Goal: Task Accomplishment & Management: Manage account settings

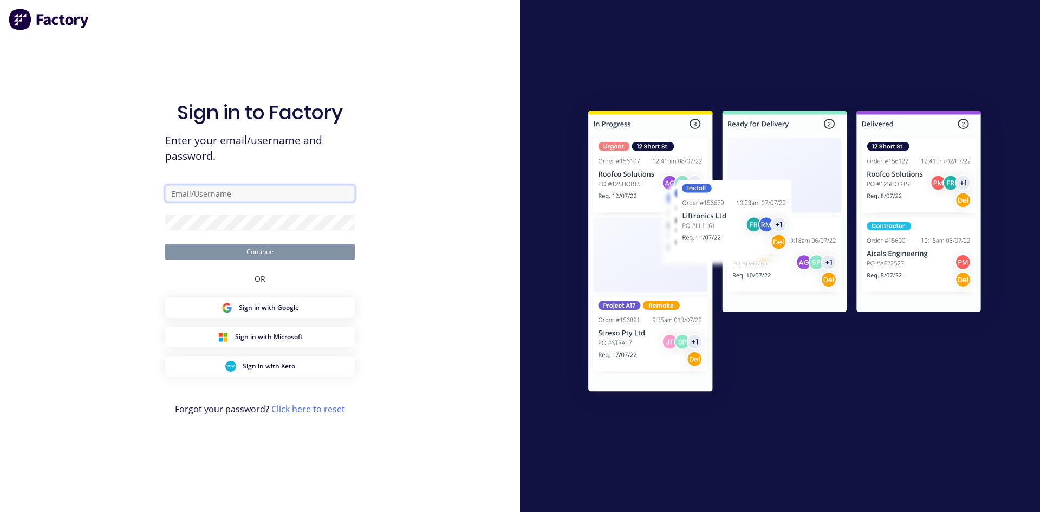
type input "[EMAIL_ADDRESS][PERSON_NAME][DOMAIN_NAME]"
drag, startPoint x: 0, startPoint y: 0, endPoint x: 257, endPoint y: 253, distance: 360.6
click at [257, 253] on button "Continue" at bounding box center [260, 252] width 190 height 16
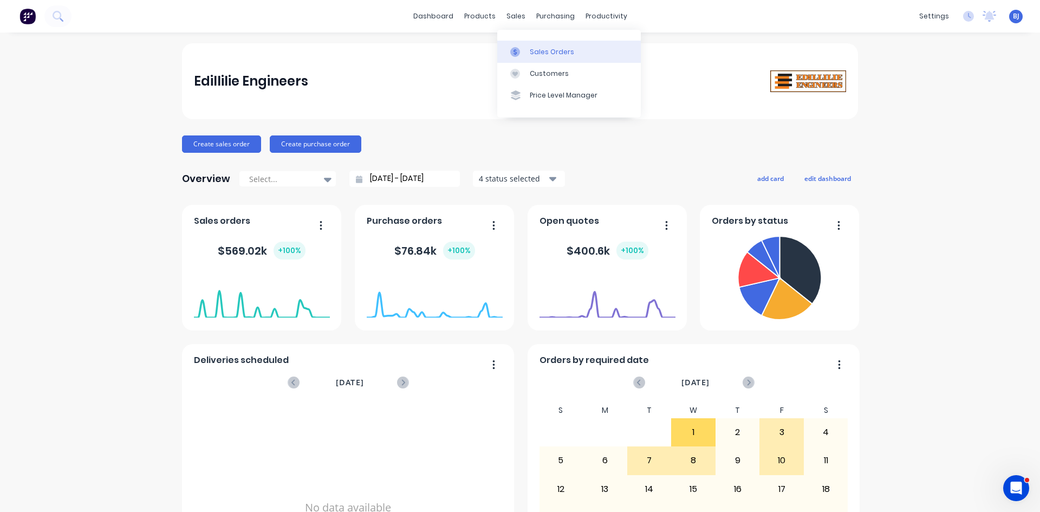
click at [517, 48] on icon at bounding box center [515, 52] width 10 height 10
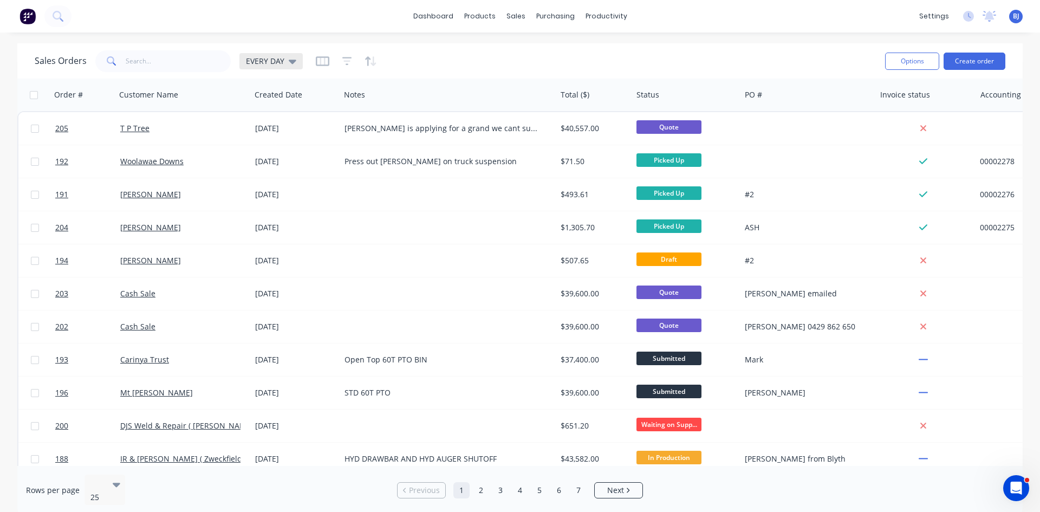
click at [262, 63] on span "EVERY DAY" at bounding box center [265, 60] width 38 height 11
click at [537, 70] on div "Customers" at bounding box center [553, 74] width 39 height 10
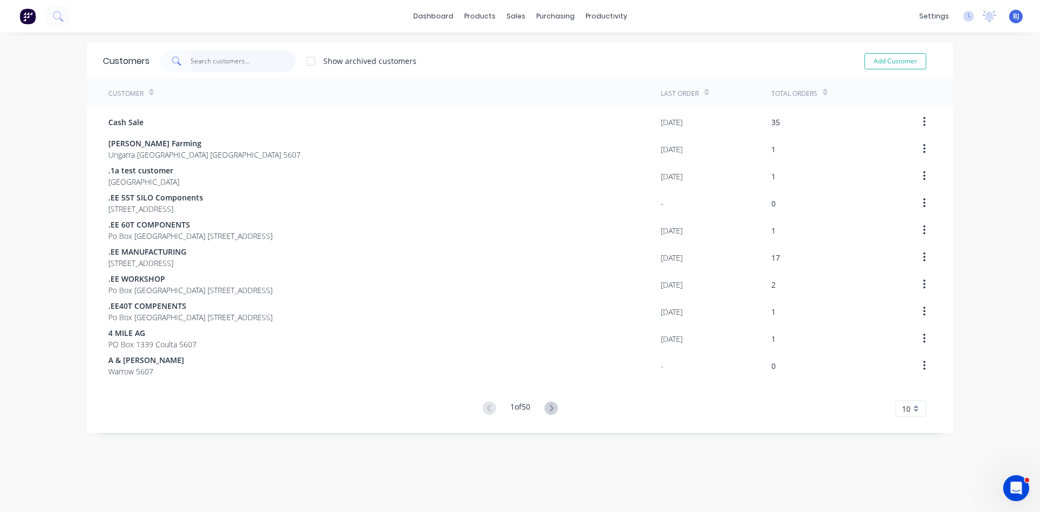
click at [249, 59] on input "text" at bounding box center [244, 61] width 106 height 22
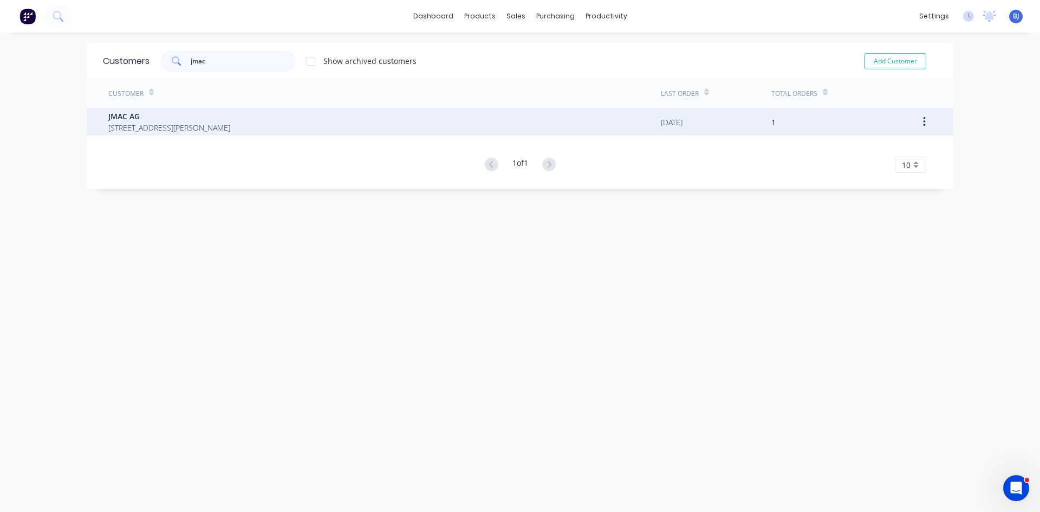
type input "jmac"
click at [230, 122] on span "[STREET_ADDRESS][PERSON_NAME]" at bounding box center [169, 127] width 122 height 11
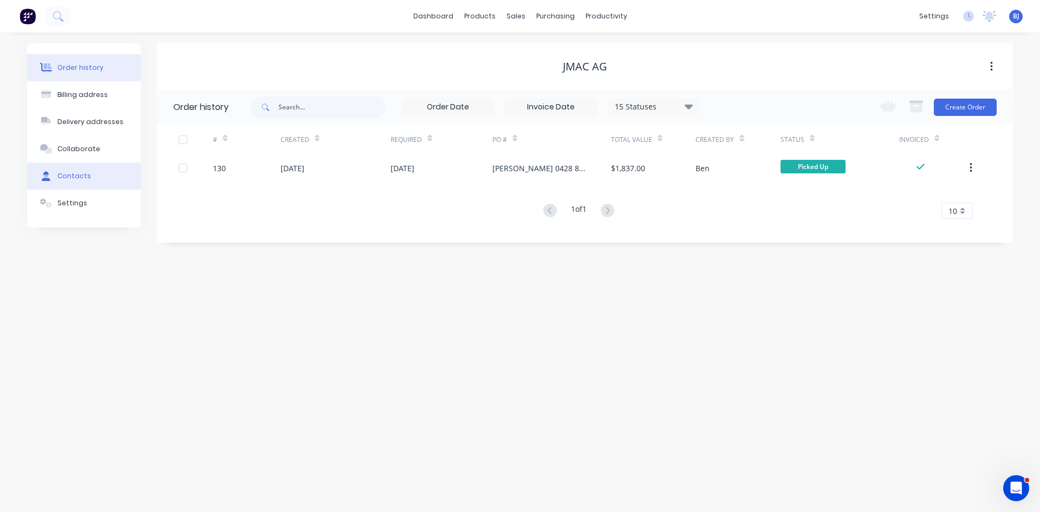
click at [83, 176] on div "Contacts" at bounding box center [74, 176] width 34 height 10
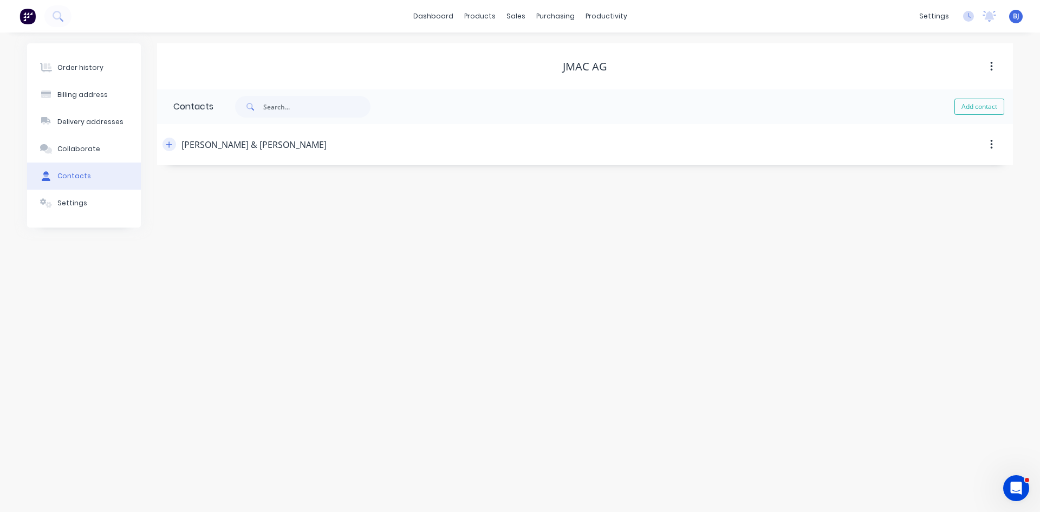
click at [171, 141] on icon "button" at bounding box center [169, 145] width 7 height 8
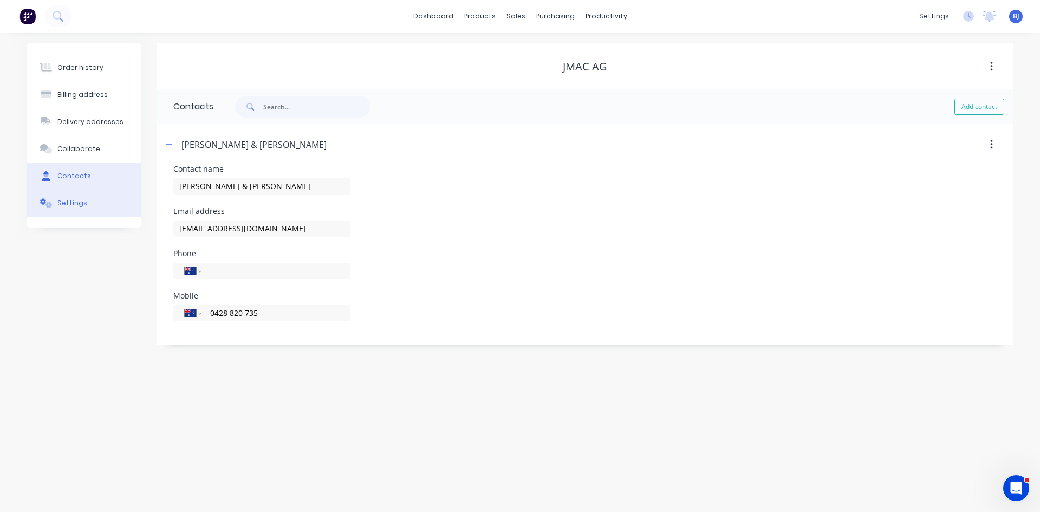
click at [111, 205] on button "Settings" at bounding box center [84, 203] width 114 height 27
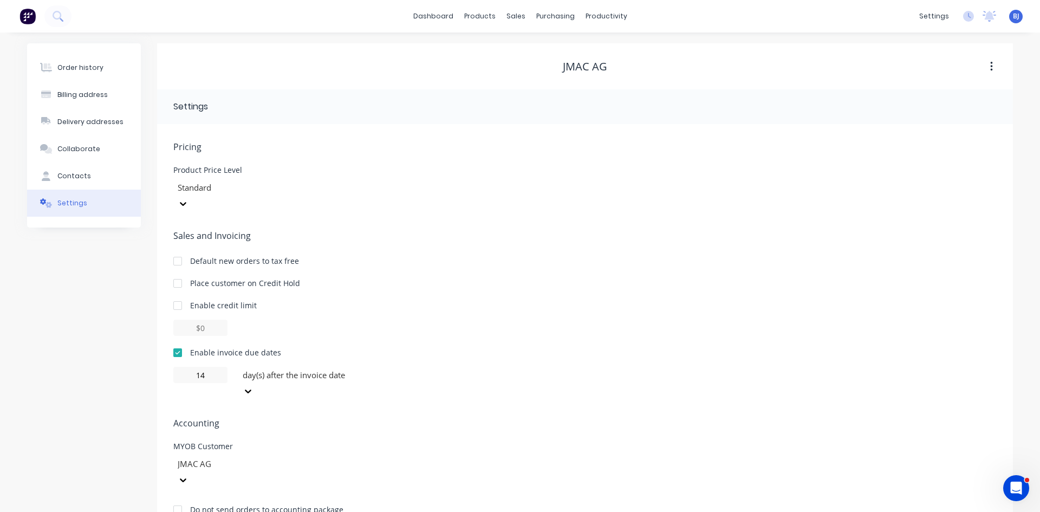
click at [982, 106] on div at bounding box center [672, 106] width 649 height 13
click at [507, 59] on link "Product Catalogue" at bounding box center [534, 52] width 144 height 22
